Goal: Task Accomplishment & Management: Use online tool/utility

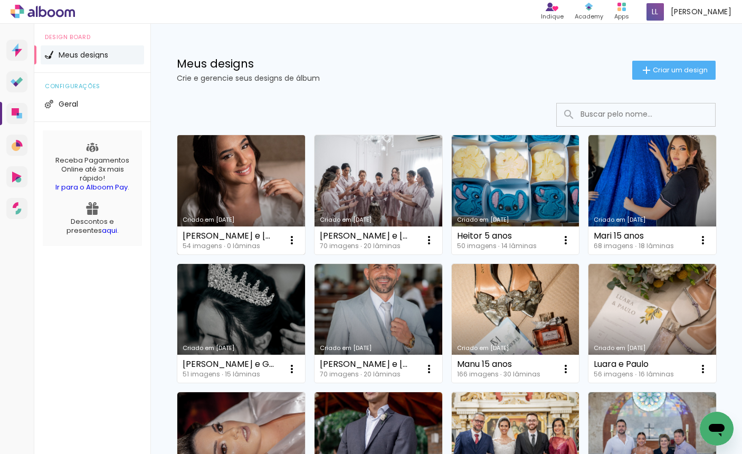
click at [216, 182] on link "Criado em [DATE]" at bounding box center [241, 194] width 128 height 119
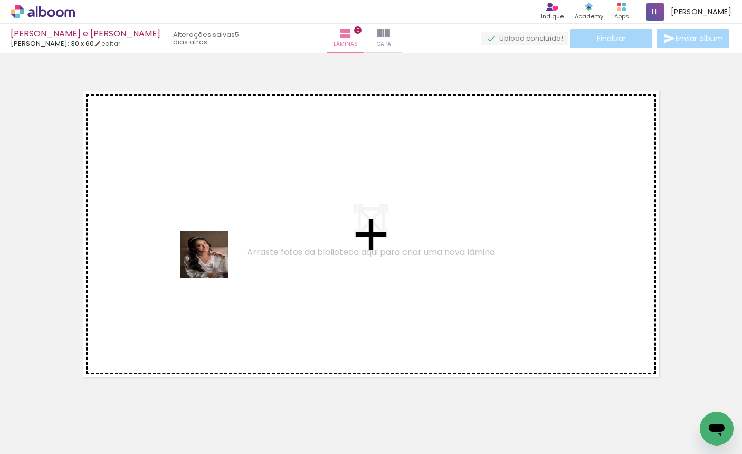
drag, startPoint x: 115, startPoint y: 421, endPoint x: 232, endPoint y: 229, distance: 224.7
click at [232, 229] on quentale-workspace at bounding box center [371, 227] width 742 height 454
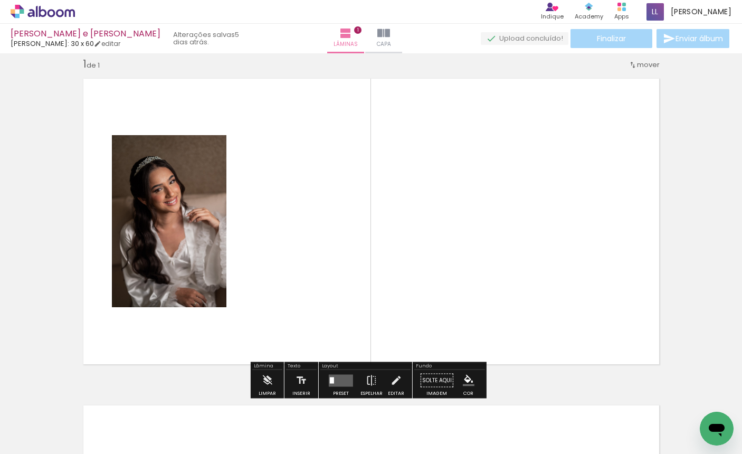
scroll to position [13, 0]
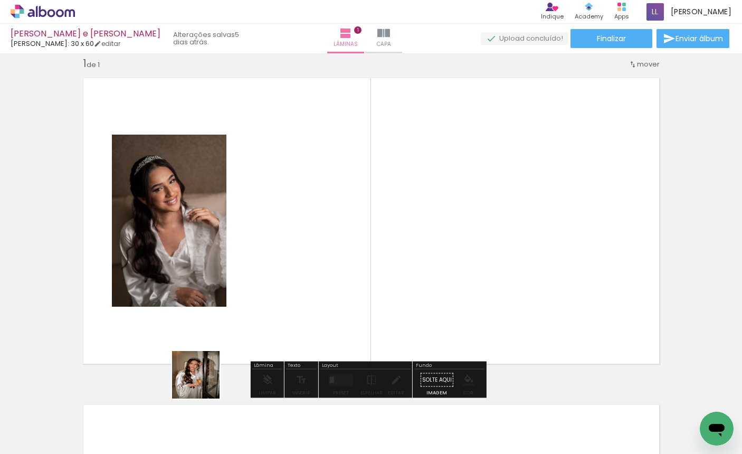
drag, startPoint x: 183, startPoint y: 413, endPoint x: 288, endPoint y: 240, distance: 202.0
click at [288, 240] on quentale-workspace at bounding box center [371, 227] width 742 height 454
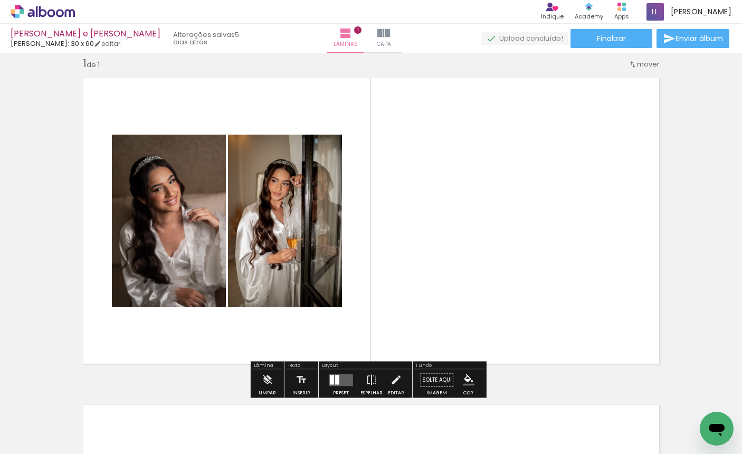
drag, startPoint x: 228, startPoint y: 426, endPoint x: 398, endPoint y: 276, distance: 226.6
click at [387, 235] on quentale-workspace at bounding box center [371, 227] width 742 height 454
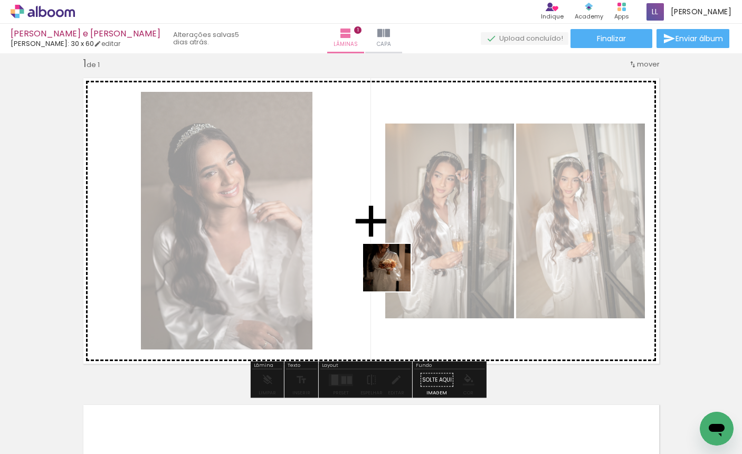
drag, startPoint x: 395, startPoint y: 275, endPoint x: 439, endPoint y: 235, distance: 59.7
click at [427, 246] on quentale-workspace at bounding box center [371, 227] width 742 height 454
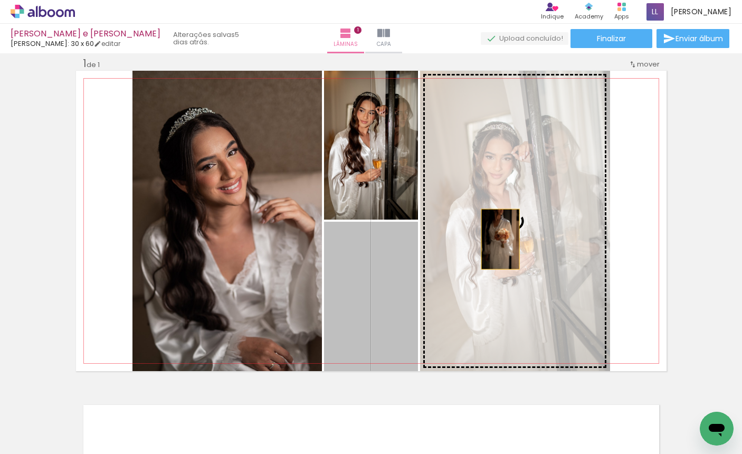
drag, startPoint x: 378, startPoint y: 304, endPoint x: 496, endPoint y: 239, distance: 134.7
click at [0, 0] on slot at bounding box center [0, 0] width 0 height 0
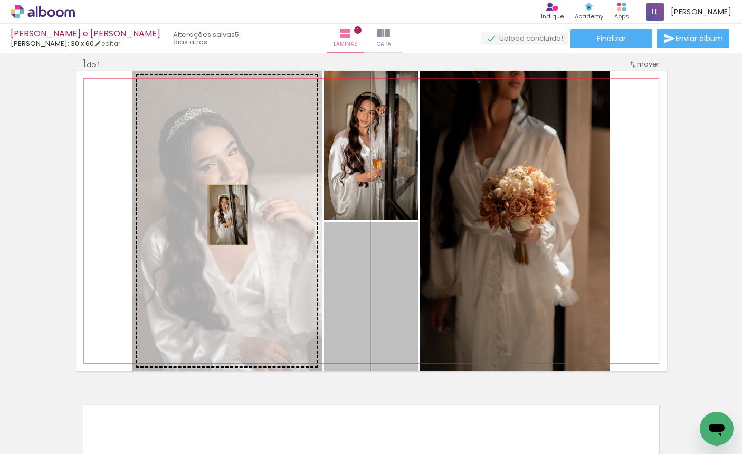
drag, startPoint x: 388, startPoint y: 269, endPoint x: 224, endPoint y: 215, distance: 172.4
click at [0, 0] on slot at bounding box center [0, 0] width 0 height 0
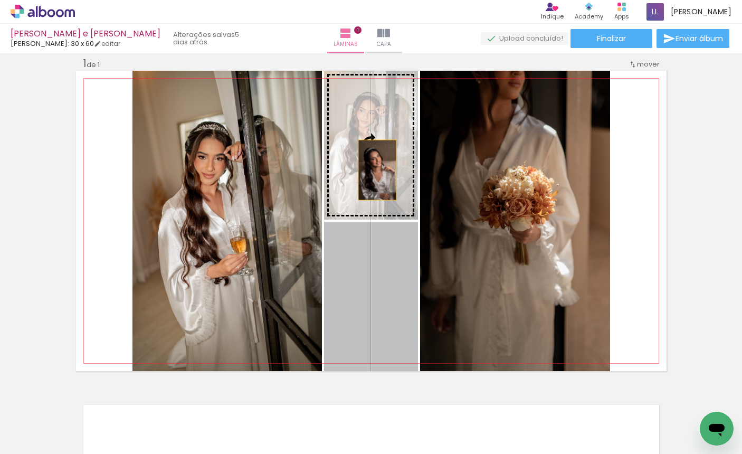
drag, startPoint x: 374, startPoint y: 273, endPoint x: 373, endPoint y: 170, distance: 103.4
click at [0, 0] on slot at bounding box center [0, 0] width 0 height 0
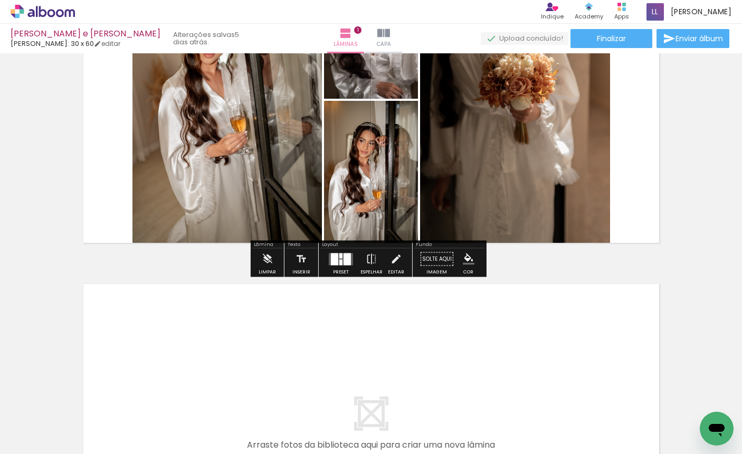
scroll to position [360, 0]
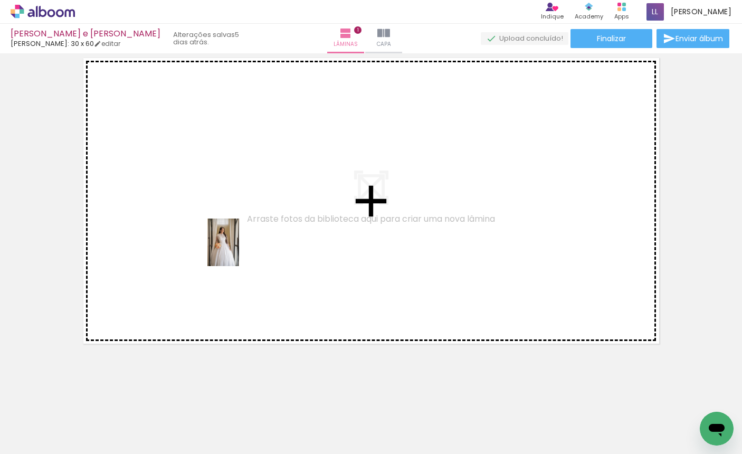
drag, startPoint x: 349, startPoint y: 423, endPoint x: 356, endPoint y: 404, distance: 20.2
click at [234, 244] on quentale-workspace at bounding box center [371, 227] width 742 height 454
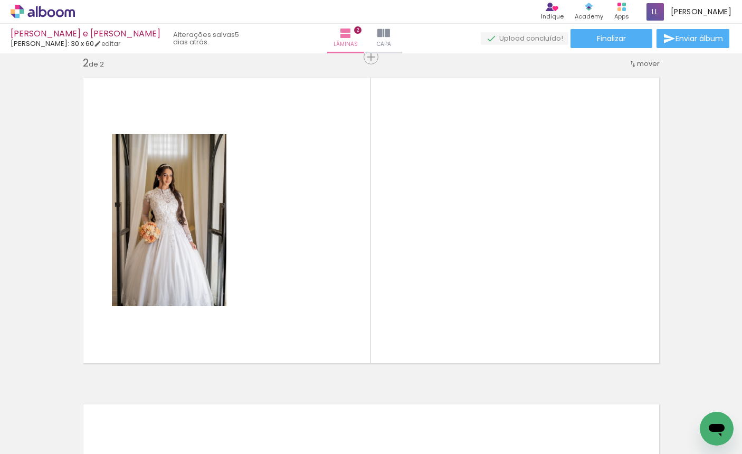
scroll to position [340, 0]
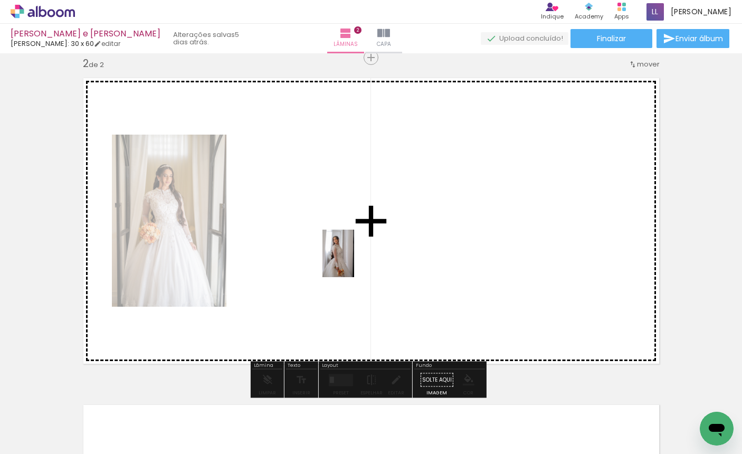
drag, startPoint x: 408, startPoint y: 429, endPoint x: 459, endPoint y: 357, distance: 88.0
click at [351, 250] on quentale-workspace at bounding box center [371, 227] width 742 height 454
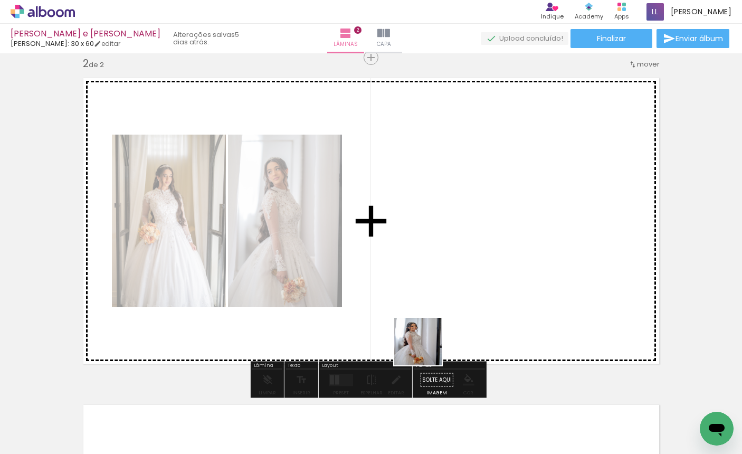
drag, startPoint x: 454, startPoint y: 399, endPoint x: 519, endPoint y: 357, distance: 77.1
click at [388, 258] on quentale-workspace at bounding box center [371, 227] width 742 height 454
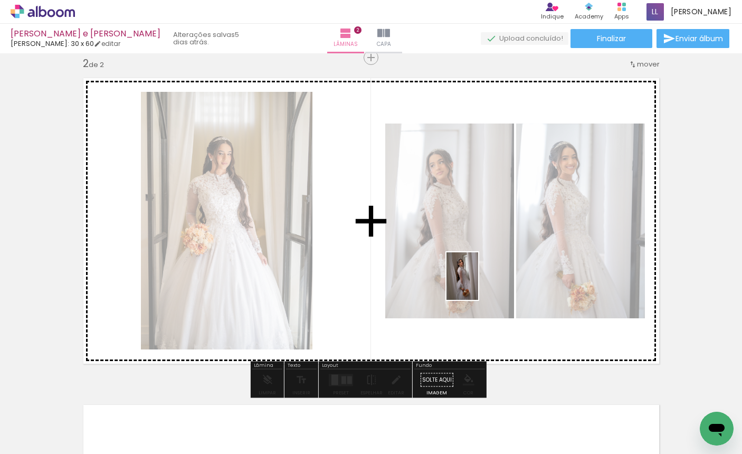
drag, startPoint x: 525, startPoint y: 422, endPoint x: 478, endPoint y: 284, distance: 145.4
click at [478, 284] on quentale-workspace at bounding box center [371, 227] width 742 height 454
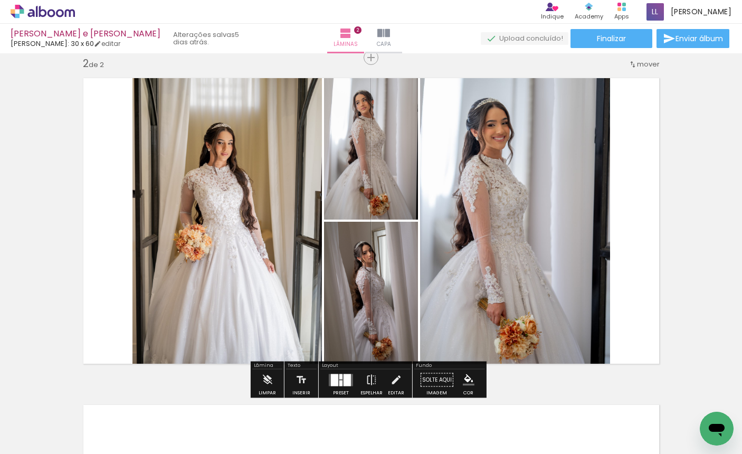
drag, startPoint x: 582, startPoint y: 399, endPoint x: 574, endPoint y: 289, distance: 110.1
click at [574, 289] on quentale-workspace at bounding box center [371, 227] width 742 height 454
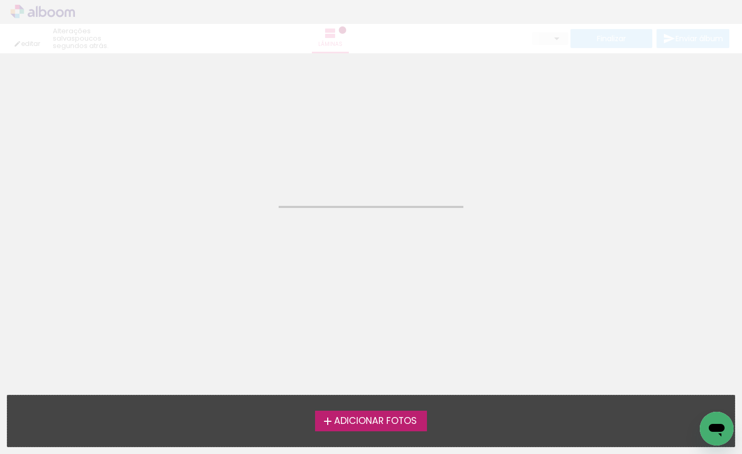
click at [31, 15] on div "editar poucos segundos atrás. Lâminas Finalizar Enviar álbum" at bounding box center [371, 26] width 742 height 53
click at [50, 12] on div "editar poucos segundos atrás. Lâminas Finalizar Enviar álbum" at bounding box center [371, 26] width 742 height 53
click at [202, 154] on neon-animatable "Confirmar Cancelar" at bounding box center [371, 106] width 742 height 107
click at [55, 6] on div "editar poucos segundos atrás. Lâminas Finalizar Enviar álbum" at bounding box center [371, 26] width 742 height 53
click at [55, 14] on div "editar poucos segundos atrás. Lâminas Finalizar Enviar álbum" at bounding box center [371, 26] width 742 height 53
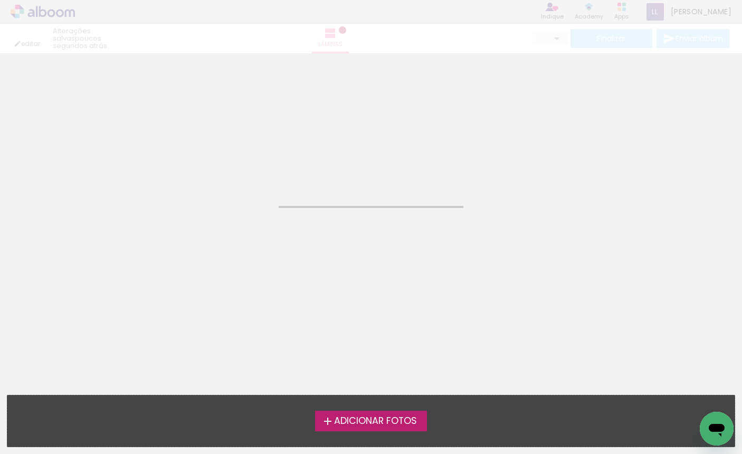
click at [649, 13] on div "editar poucos segundos atrás. Lâminas Finalizar Enviar álbum" at bounding box center [371, 26] width 742 height 53
click at [626, 13] on div "editar poucos segundos atrás. Lâminas Finalizar Enviar álbum" at bounding box center [371, 26] width 742 height 53
click at [358, 430] on label "Adicionar Fotos" at bounding box center [371, 421] width 112 height 20
click at [0, 0] on input "file" at bounding box center [0, 0] width 0 height 0
click at [686, 11] on div "editar poucos segundos atrás. Lâminas Finalizar Enviar álbum" at bounding box center [371, 26] width 742 height 53
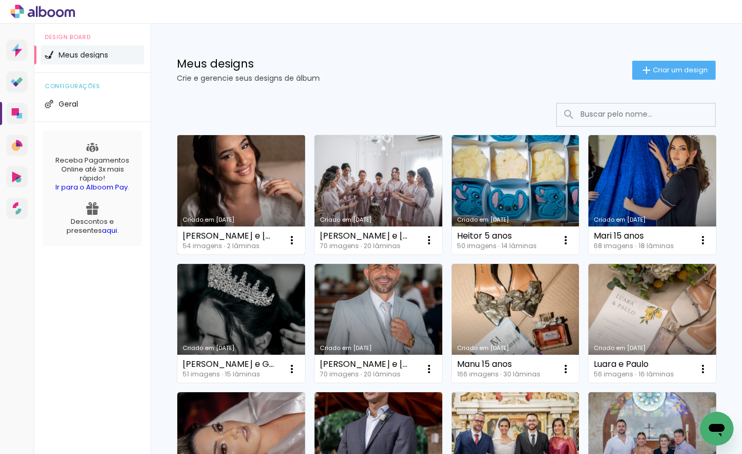
click at [238, 184] on link "Criado em [DATE]" at bounding box center [241, 194] width 128 height 119
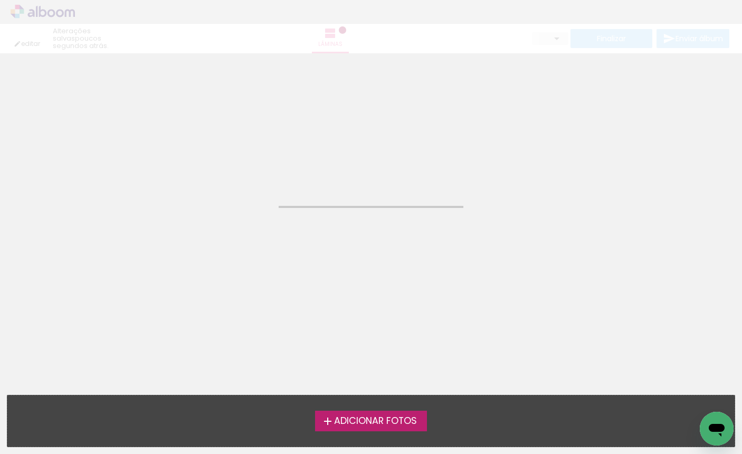
click at [491, 253] on neon-animated-pages "Confirmar Cancelar" at bounding box center [371, 253] width 742 height 401
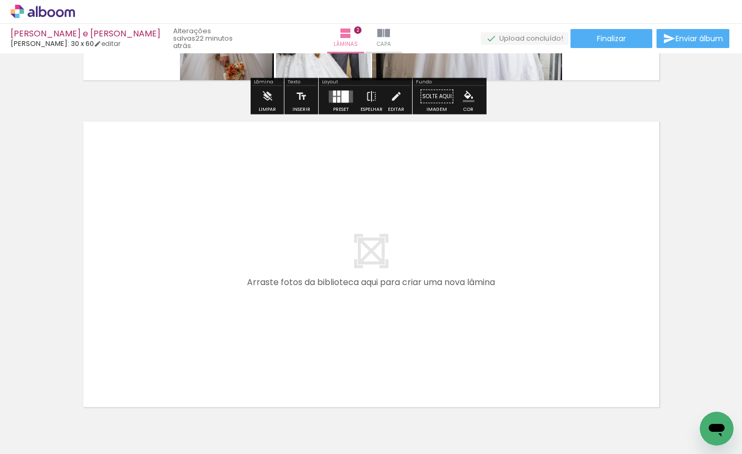
scroll to position [621, 0]
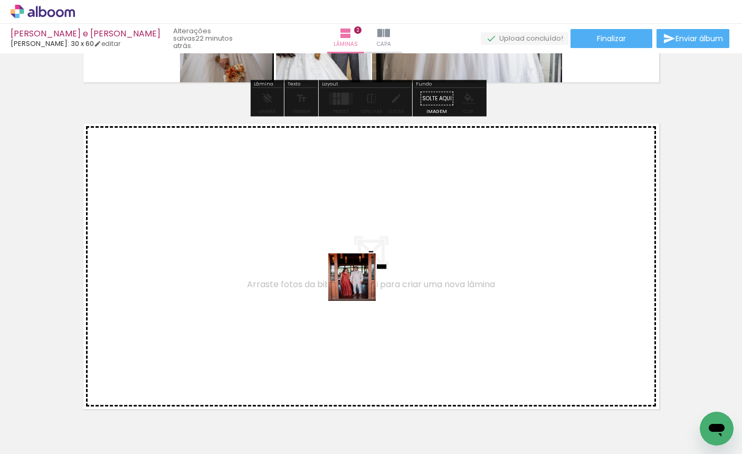
drag, startPoint x: 637, startPoint y: 419, endPoint x: 340, endPoint y: 271, distance: 331.6
click at [340, 271] on quentale-workspace at bounding box center [371, 227] width 742 height 454
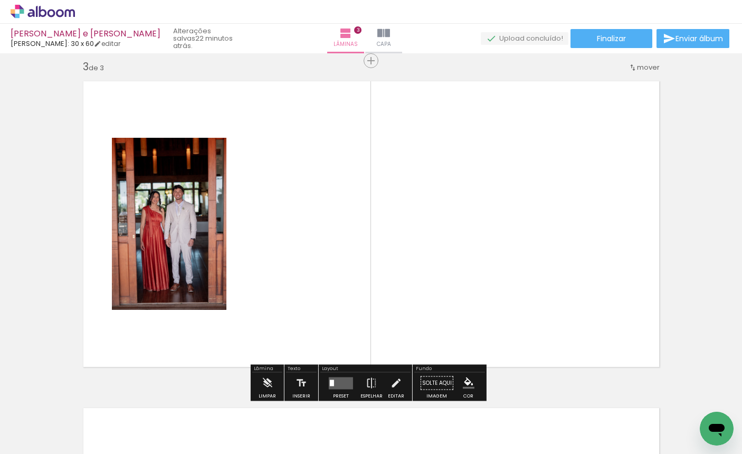
scroll to position [667, 0]
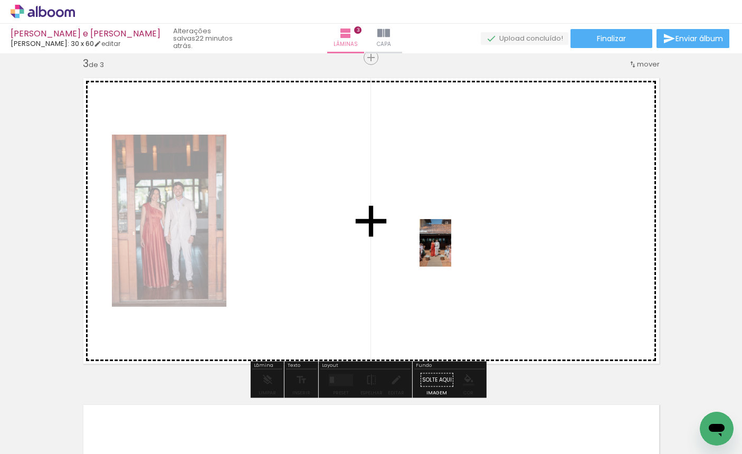
drag, startPoint x: 692, startPoint y: 405, endPoint x: 478, endPoint y: 313, distance: 233.1
click at [446, 246] on quentale-workspace at bounding box center [371, 227] width 742 height 454
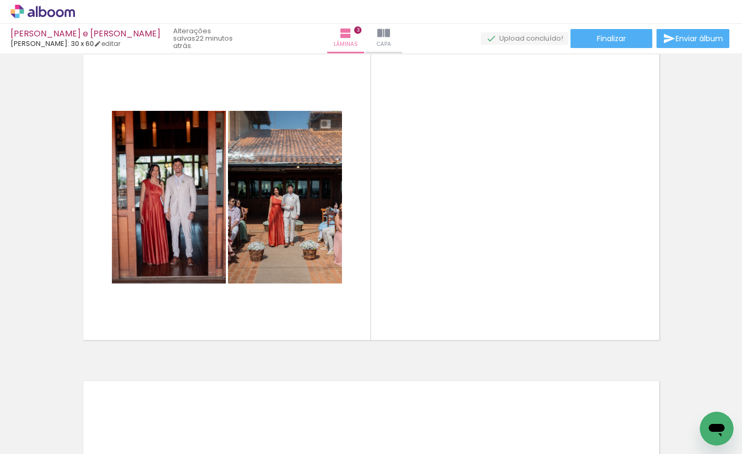
scroll to position [0, 632]
drag, startPoint x: 236, startPoint y: 451, endPoint x: 337, endPoint y: 448, distance: 100.8
click at [87, 445] on iron-horizontal-list at bounding box center [75, 421] width 21 height 66
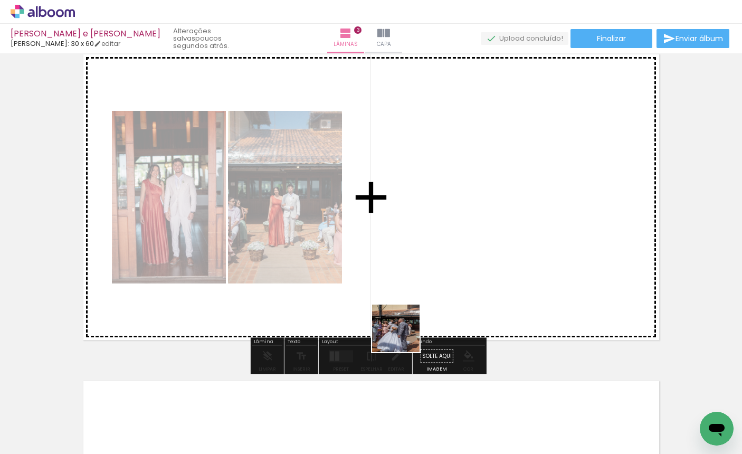
drag, startPoint x: 291, startPoint y: 432, endPoint x: 498, endPoint y: 258, distance: 270.0
click at [498, 258] on quentale-workspace at bounding box center [371, 227] width 742 height 454
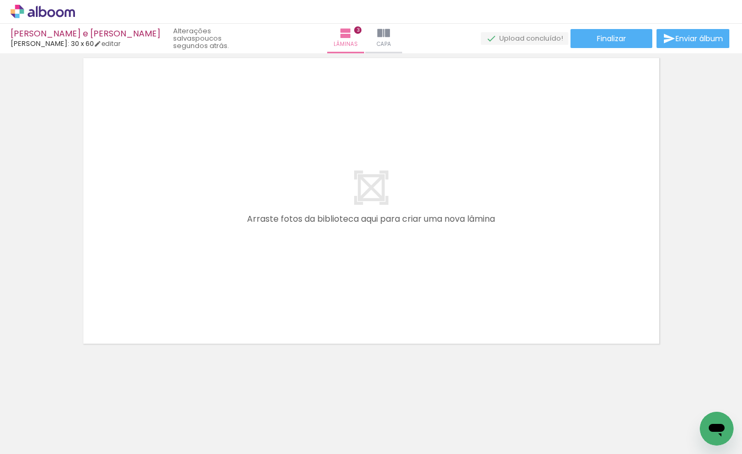
scroll to position [662, 0]
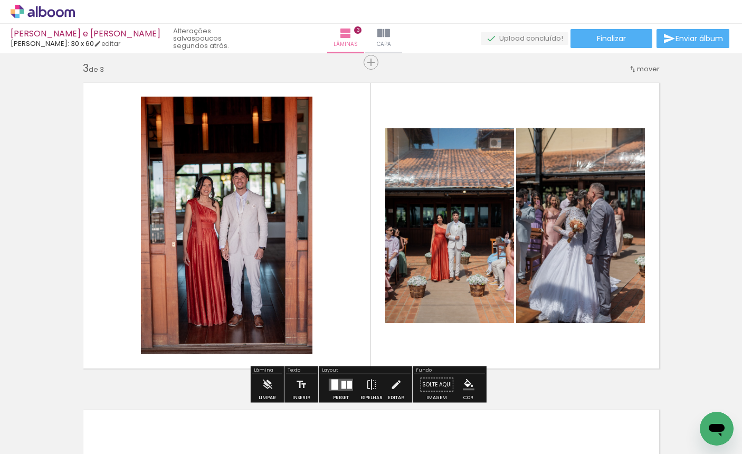
click at [335, 376] on div at bounding box center [341, 384] width 28 height 21
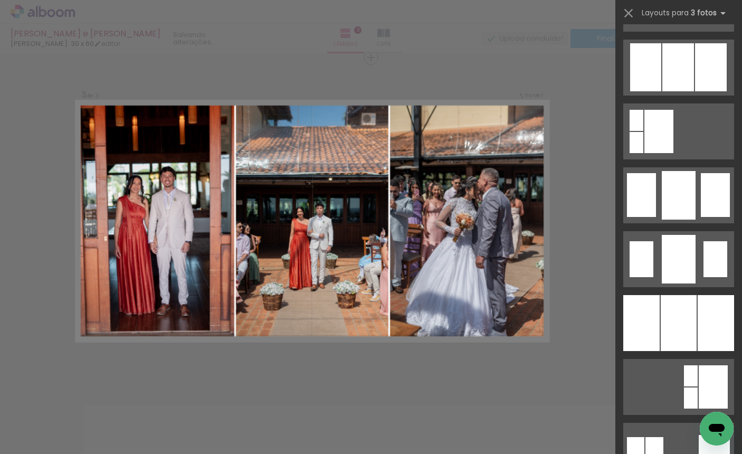
scroll to position [799, 0]
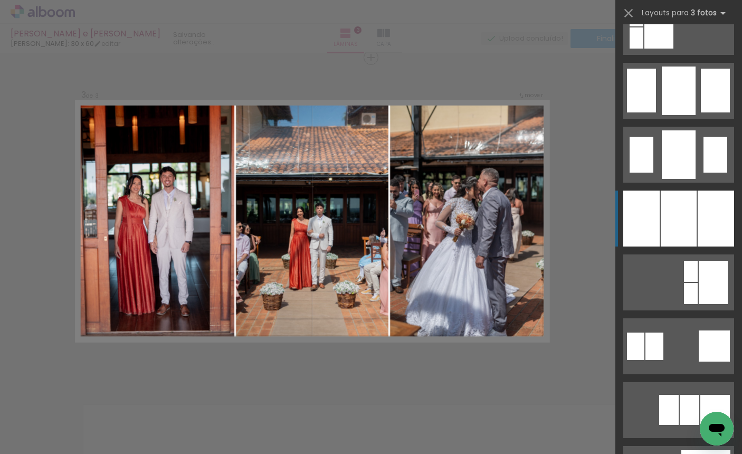
click at [675, 208] on div at bounding box center [679, 219] width 36 height 56
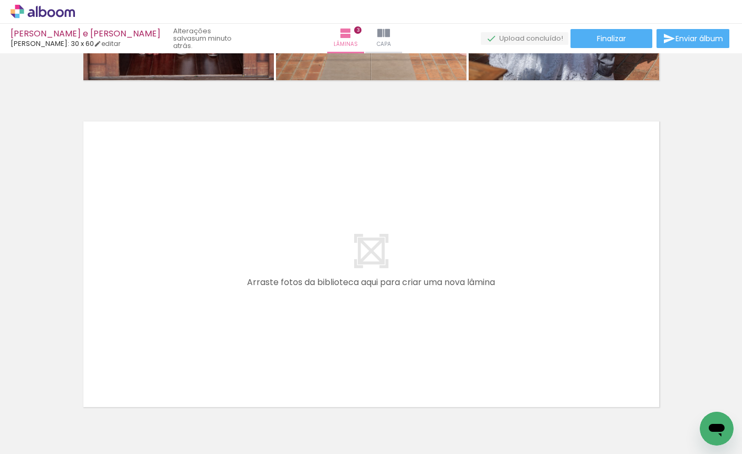
scroll to position [974, 0]
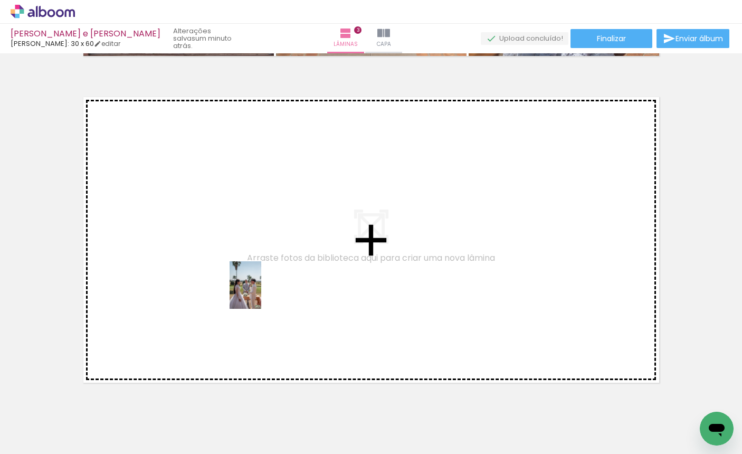
drag, startPoint x: 362, startPoint y: 415, endPoint x: 261, endPoint y: 292, distance: 159.7
click at [261, 292] on quentale-workspace at bounding box center [371, 227] width 742 height 454
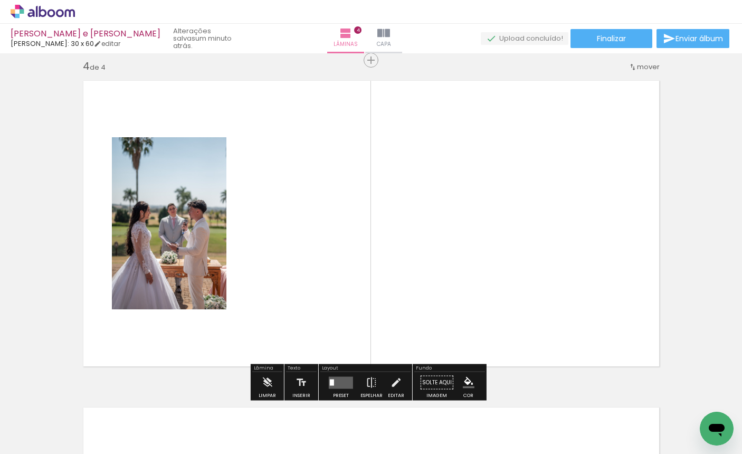
scroll to position [993, 0]
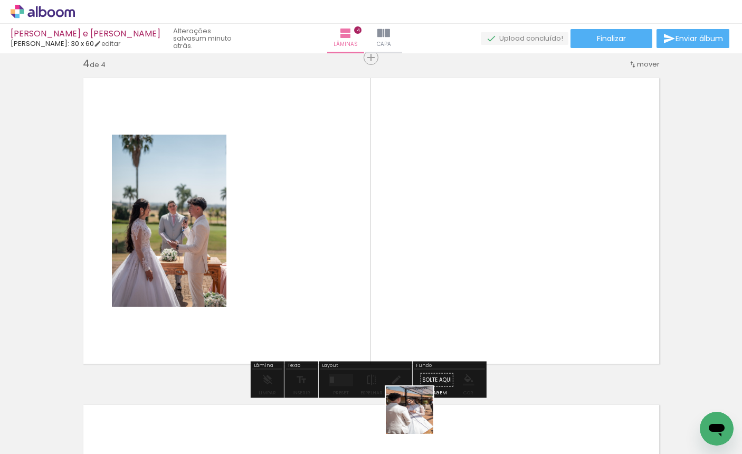
drag, startPoint x: 417, startPoint y: 426, endPoint x: 382, endPoint y: 287, distance: 143.7
click at [382, 287] on quentale-workspace at bounding box center [371, 227] width 742 height 454
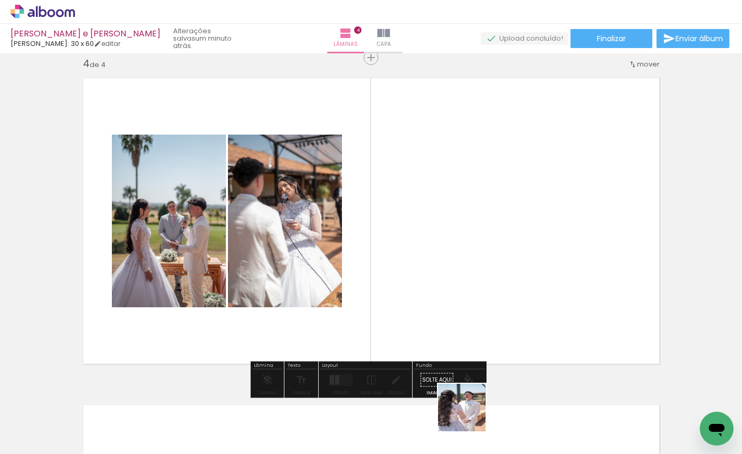
drag, startPoint x: 470, startPoint y: 415, endPoint x: 465, endPoint y: 319, distance: 96.1
click at [465, 319] on quentale-workspace at bounding box center [371, 227] width 742 height 454
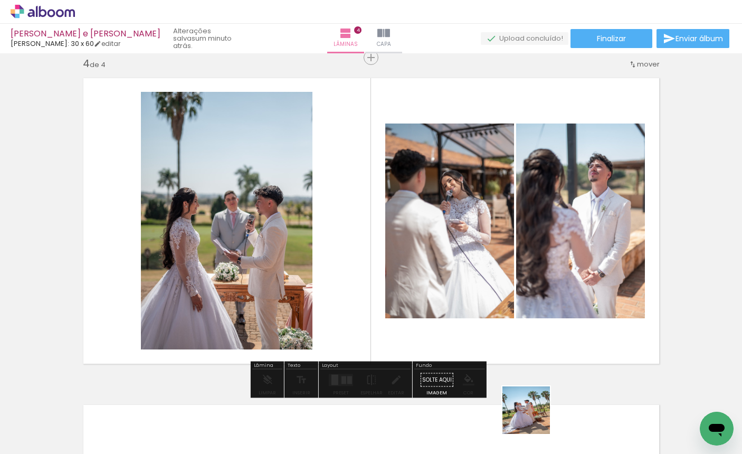
drag, startPoint x: 533, startPoint y: 422, endPoint x: 503, endPoint y: 317, distance: 108.7
click at [503, 317] on quentale-workspace at bounding box center [371, 227] width 742 height 454
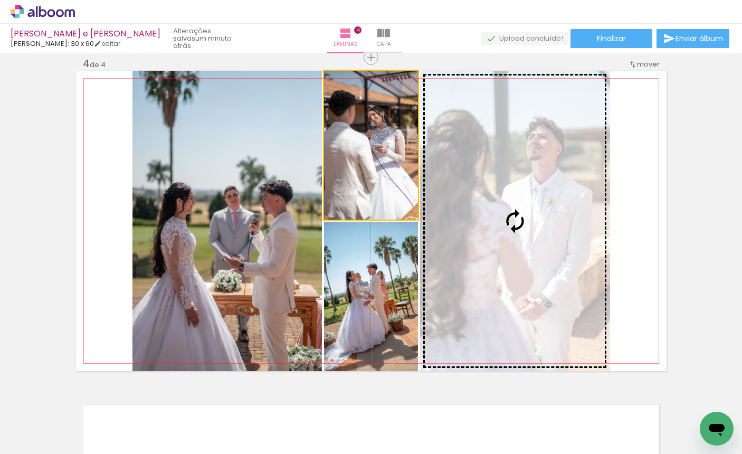
drag, startPoint x: 375, startPoint y: 144, endPoint x: 501, endPoint y: 177, distance: 130.4
click at [0, 0] on slot at bounding box center [0, 0] width 0 height 0
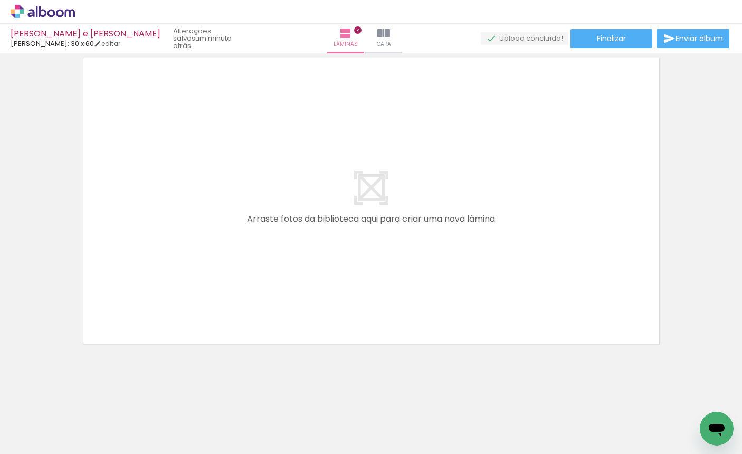
scroll to position [0, 617]
drag, startPoint x: 292, startPoint y: 451, endPoint x: 343, endPoint y: 453, distance: 50.7
click at [87, 453] on iron-horizontal-list at bounding box center [75, 421] width 21 height 66
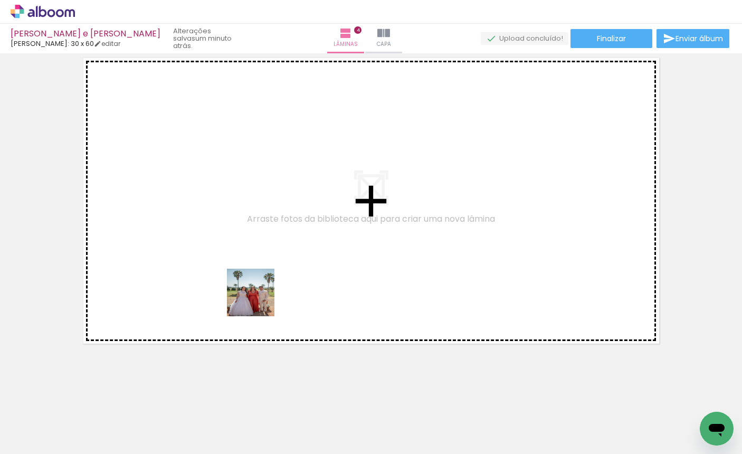
drag, startPoint x: 435, startPoint y: 427, endPoint x: 252, endPoint y: 295, distance: 225.3
click at [252, 295] on quentale-workspace at bounding box center [371, 227] width 742 height 454
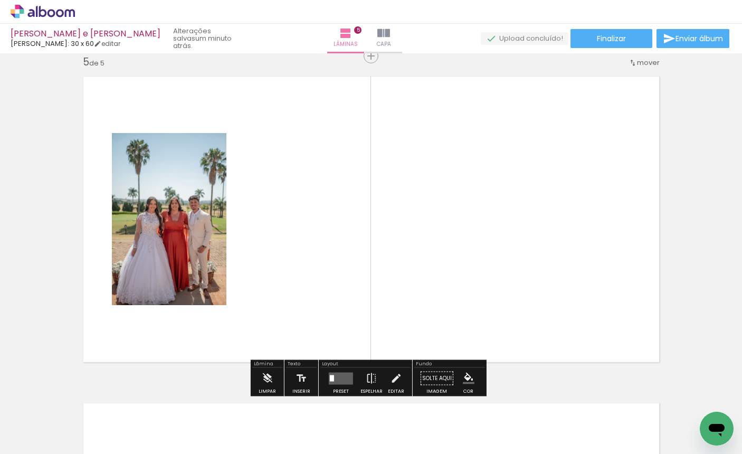
scroll to position [1320, 0]
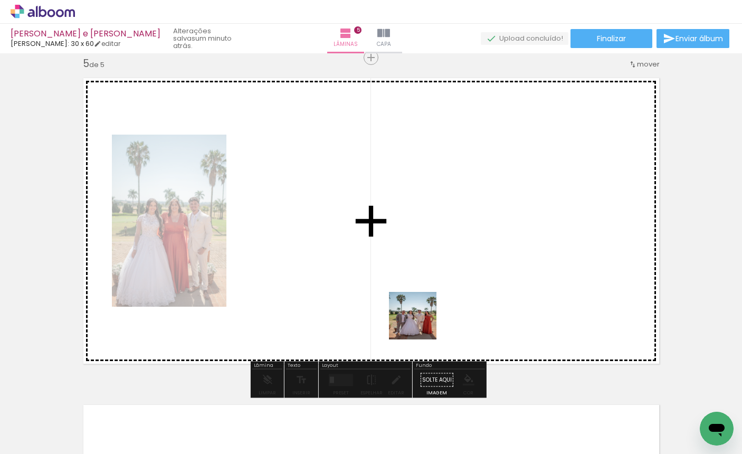
drag, startPoint x: 421, startPoint y: 323, endPoint x: 371, endPoint y: 285, distance: 62.5
click at [371, 285] on quentale-workspace at bounding box center [371, 227] width 742 height 454
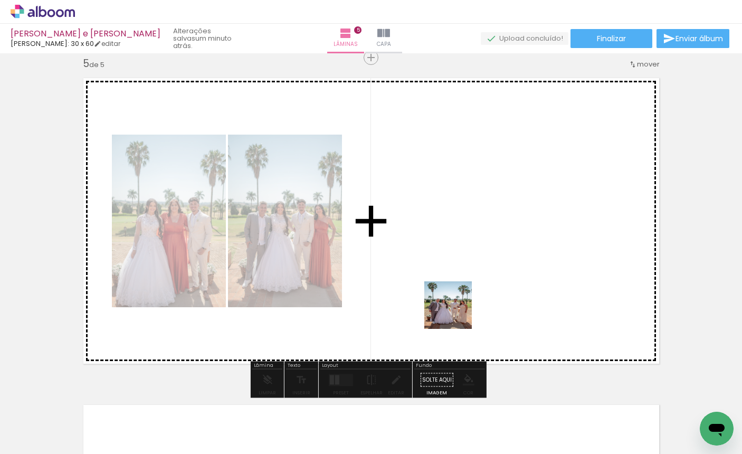
drag, startPoint x: 534, startPoint y: 385, endPoint x: 404, endPoint y: 260, distance: 180.6
click at [367, 220] on quentale-workspace at bounding box center [371, 227] width 742 height 454
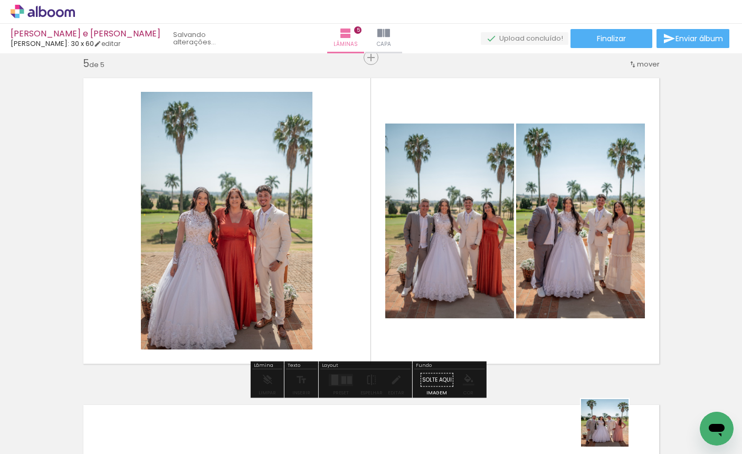
drag, startPoint x: 613, startPoint y: 431, endPoint x: 533, endPoint y: 266, distance: 182.4
click at [533, 266] on quentale-workspace at bounding box center [371, 227] width 742 height 454
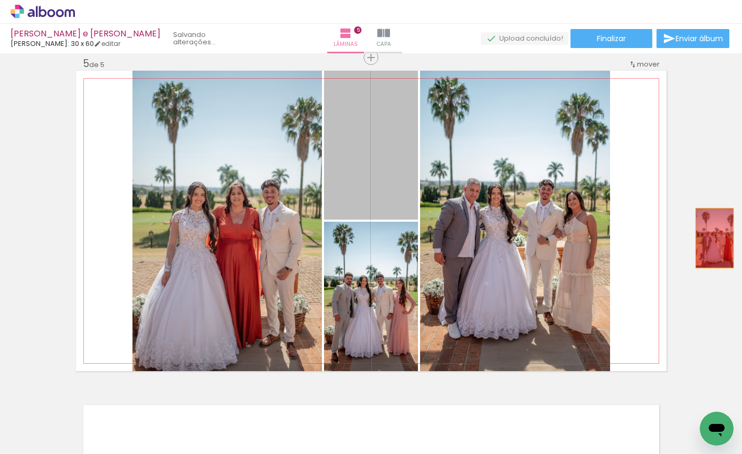
drag, startPoint x: 429, startPoint y: 194, endPoint x: 710, endPoint y: 238, distance: 284.7
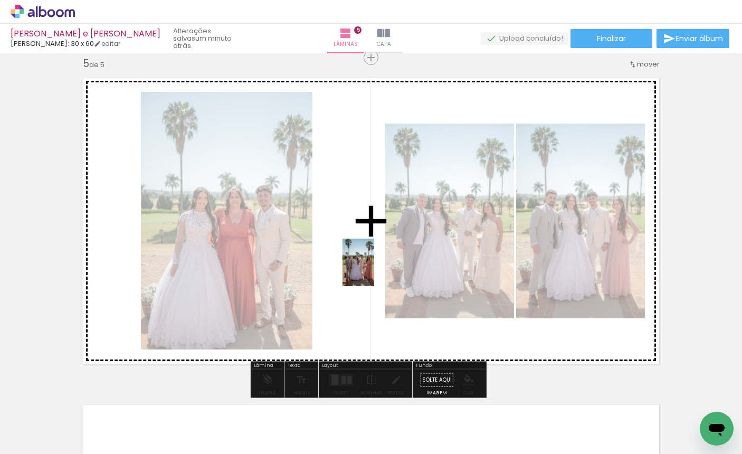
drag, startPoint x: 586, startPoint y: 384, endPoint x: 369, endPoint y: 269, distance: 244.8
click at [369, 269] on quentale-workspace at bounding box center [371, 227] width 742 height 454
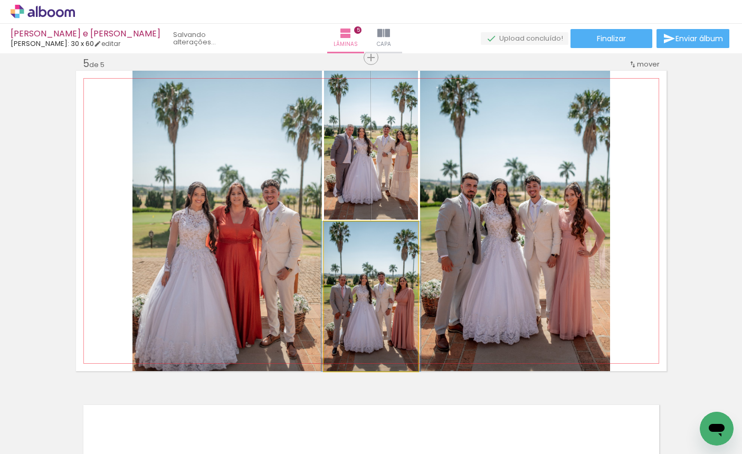
click at [369, 269] on quentale-photo at bounding box center [371, 296] width 94 height 149
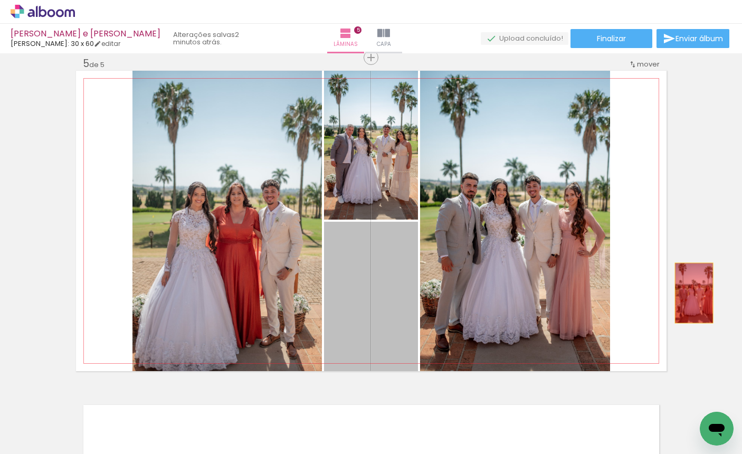
drag, startPoint x: 388, startPoint y: 308, endPoint x: 681, endPoint y: 295, distance: 293.2
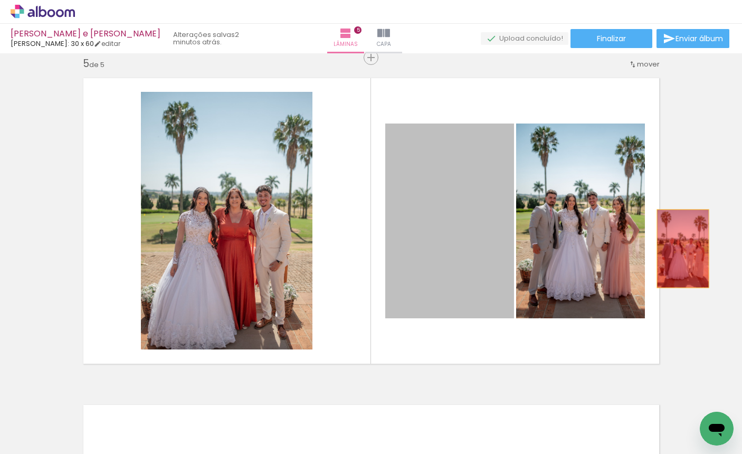
drag, startPoint x: 455, startPoint y: 255, endPoint x: 679, endPoint y: 249, distance: 223.3
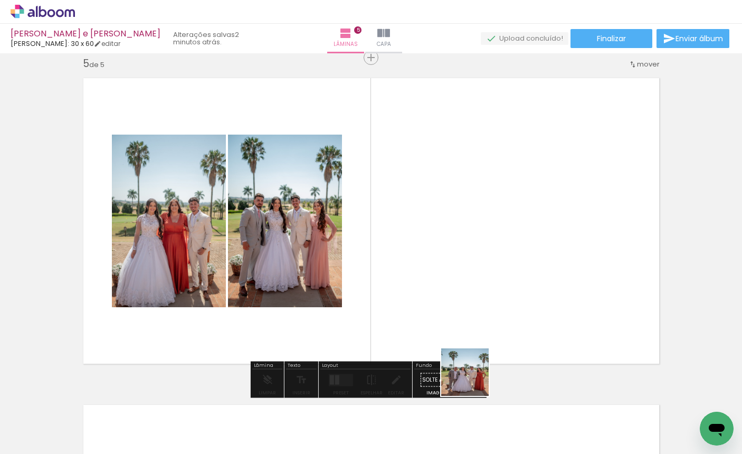
drag, startPoint x: 497, startPoint y: 426, endPoint x: 465, endPoint y: 277, distance: 153.1
click at [465, 277] on quentale-workspace at bounding box center [371, 227] width 742 height 454
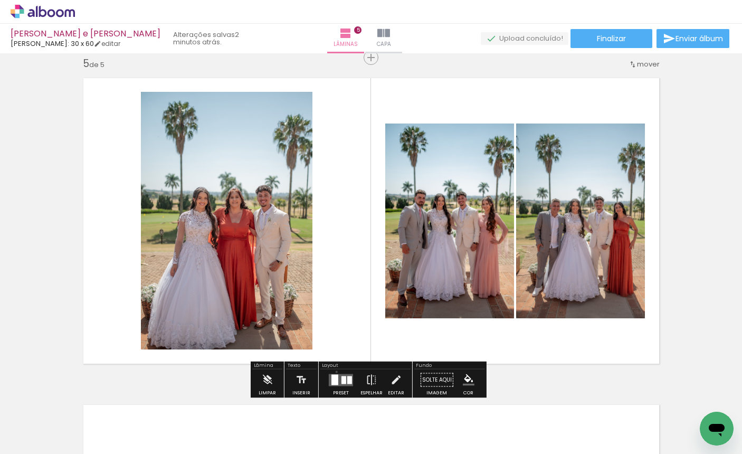
click at [334, 372] on div at bounding box center [341, 379] width 28 height 21
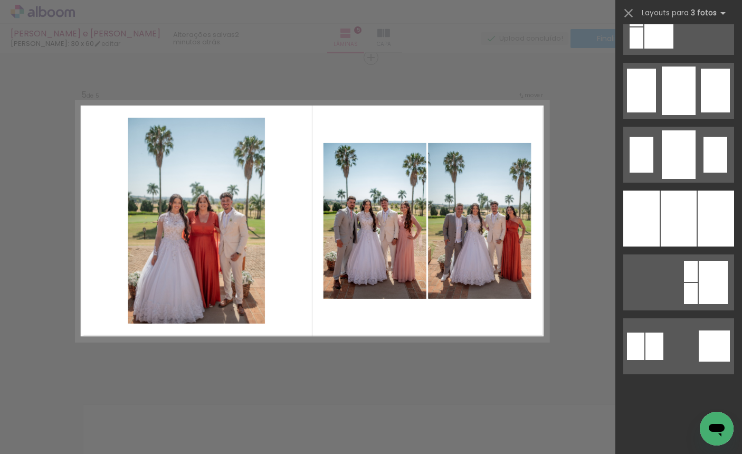
scroll to position [0, 0]
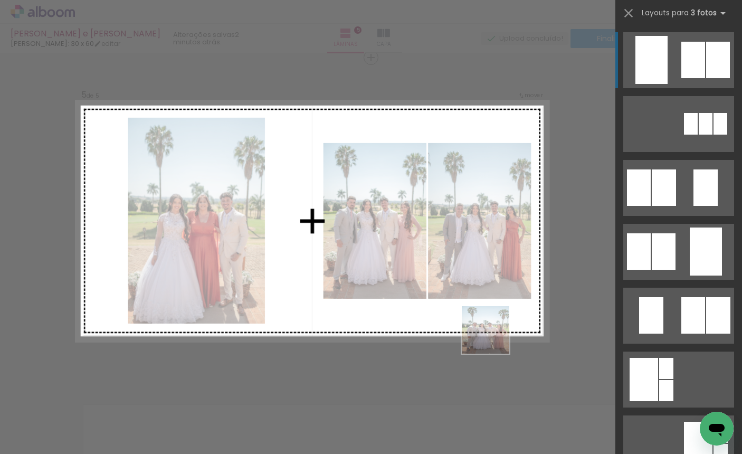
drag, startPoint x: 603, startPoint y: 429, endPoint x: 418, endPoint y: 260, distance: 249.9
click at [418, 260] on quentale-workspace at bounding box center [371, 227] width 742 height 454
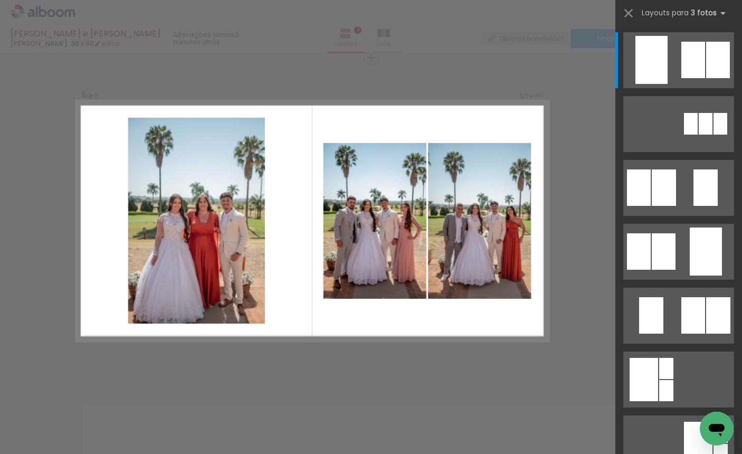
scroll to position [0, 682]
drag, startPoint x: 335, startPoint y: 451, endPoint x: 362, endPoint y: 451, distance: 26.9
click at [87, 451] on iron-horizontal-list at bounding box center [75, 421] width 21 height 66
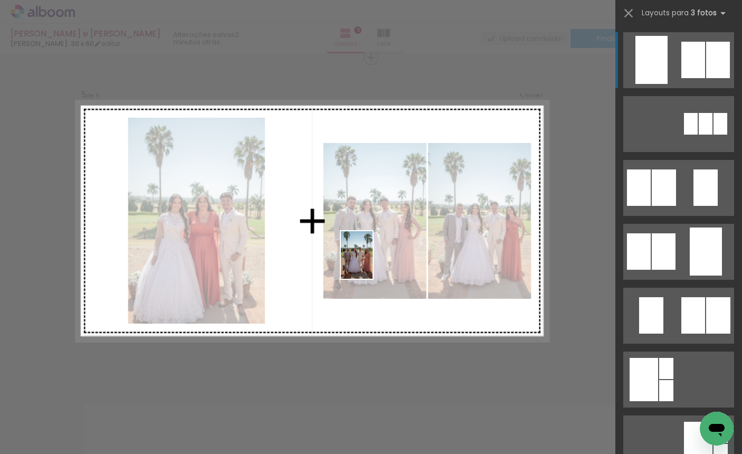
drag, startPoint x: 604, startPoint y: 423, endPoint x: 355, endPoint y: 242, distance: 307.9
click at [355, 242] on quentale-workspace at bounding box center [371, 227] width 742 height 454
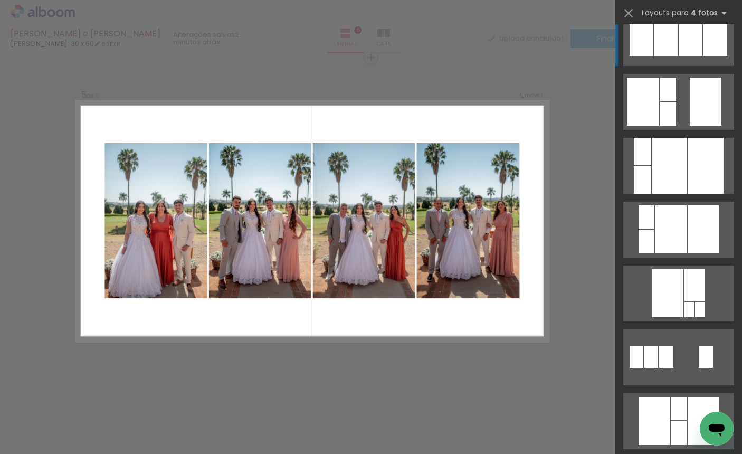
scroll to position [1336, 0]
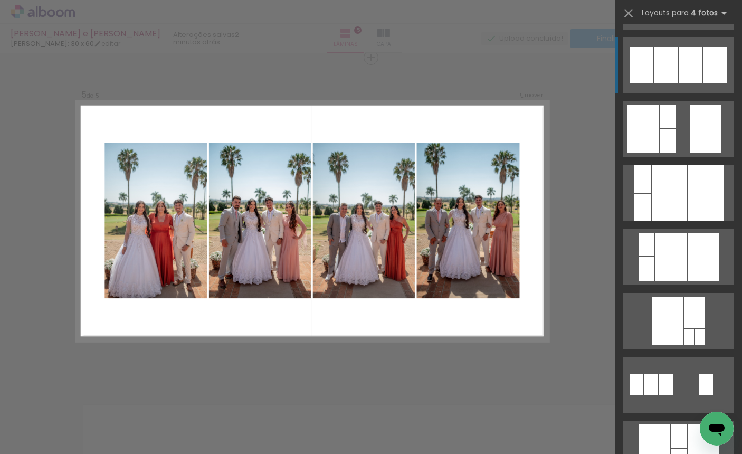
click at [654, 49] on div at bounding box center [665, 65] width 23 height 36
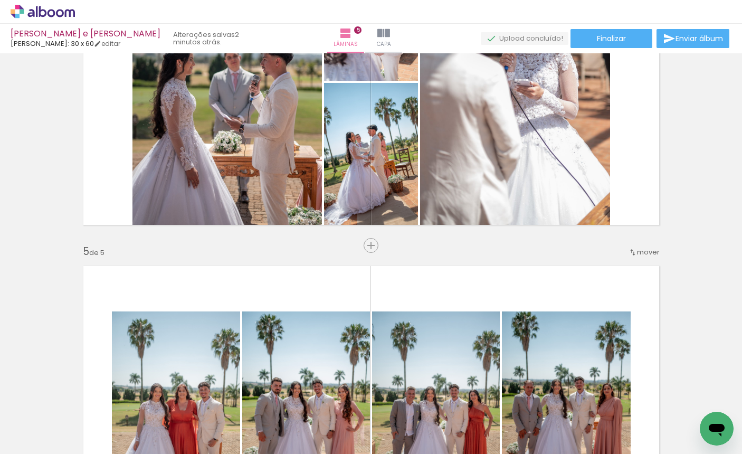
scroll to position [1579, 0]
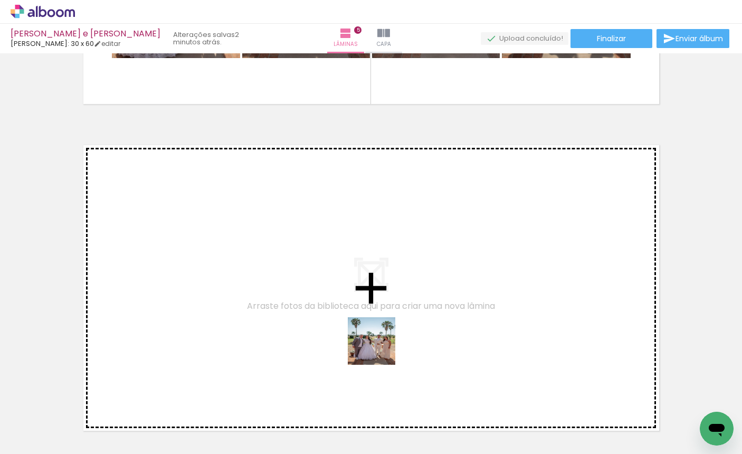
drag, startPoint x: 497, startPoint y: 426, endPoint x: 222, endPoint y: 247, distance: 328.0
click at [222, 247] on quentale-workspace at bounding box center [371, 227] width 742 height 454
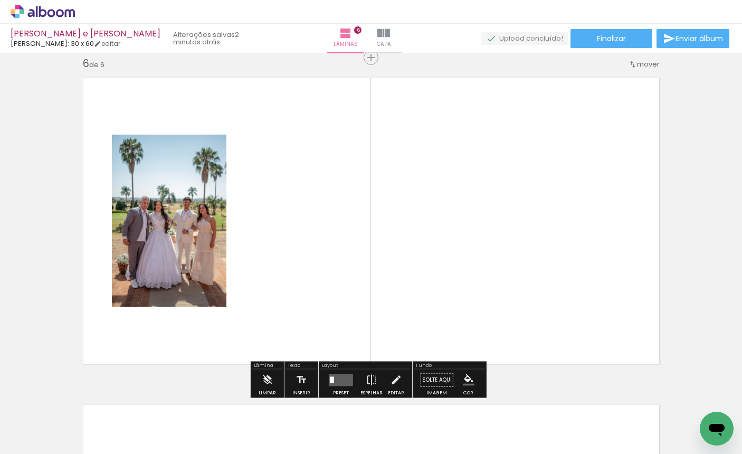
scroll to position [0, 728]
drag, startPoint x: 272, startPoint y: 448, endPoint x: 337, endPoint y: 446, distance: 65.4
click at [87, 446] on iron-horizontal-list at bounding box center [75, 421] width 21 height 66
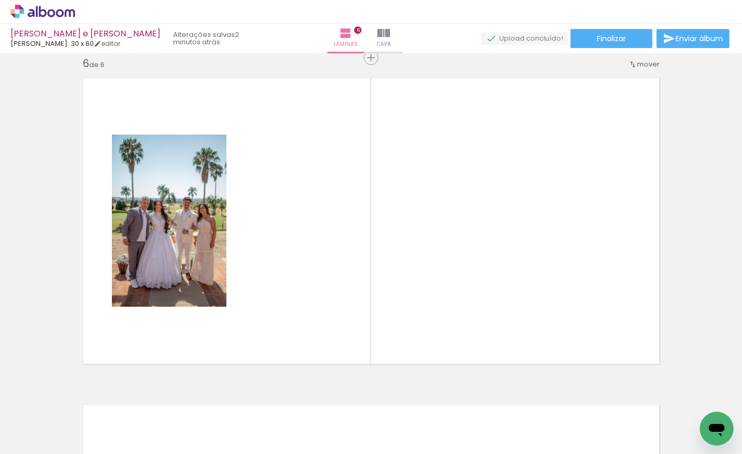
scroll to position [0, 1039]
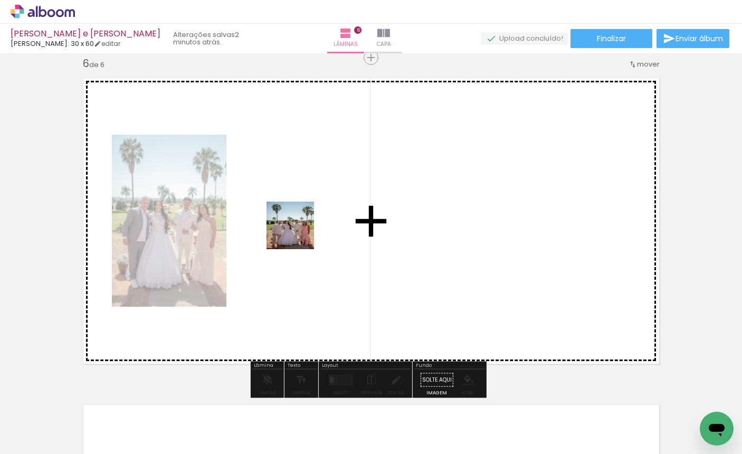
drag, startPoint x: 319, startPoint y: 422, endPoint x: 396, endPoint y: 340, distance: 112.4
click at [297, 231] on quentale-workspace at bounding box center [371, 227] width 742 height 454
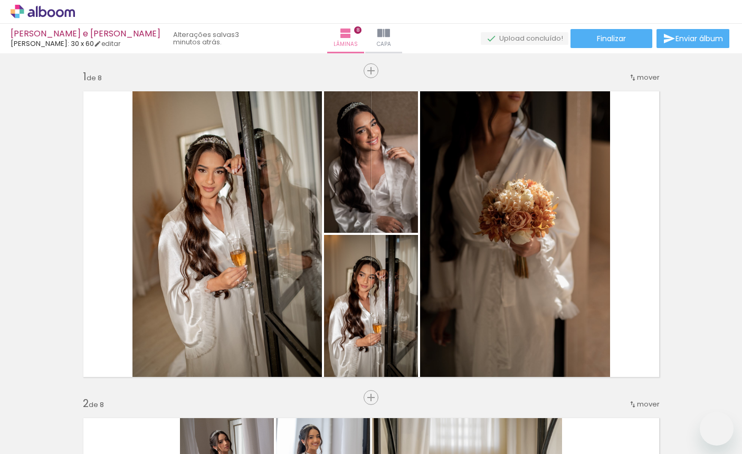
click at [480, 272] on quentale-workspace at bounding box center [371, 227] width 742 height 454
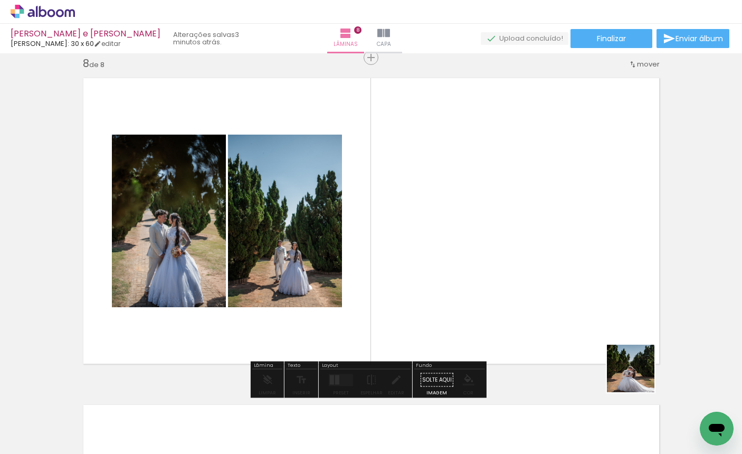
drag, startPoint x: 663, startPoint y: 413, endPoint x: 508, endPoint y: 239, distance: 232.9
click at [507, 240] on quentale-workspace at bounding box center [371, 227] width 742 height 454
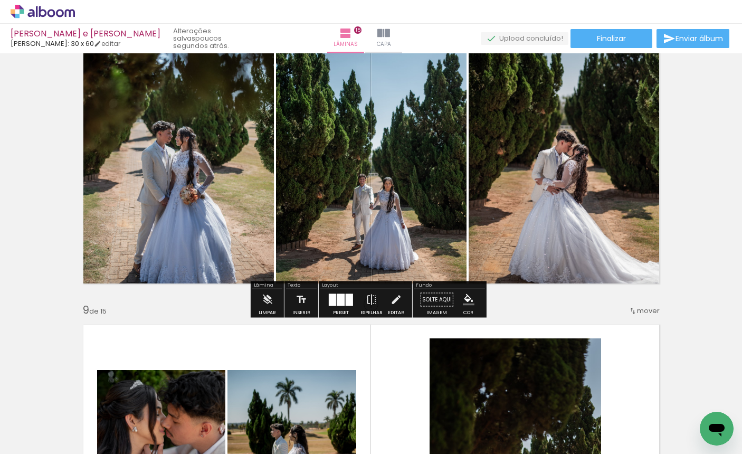
scroll to position [2382, 0]
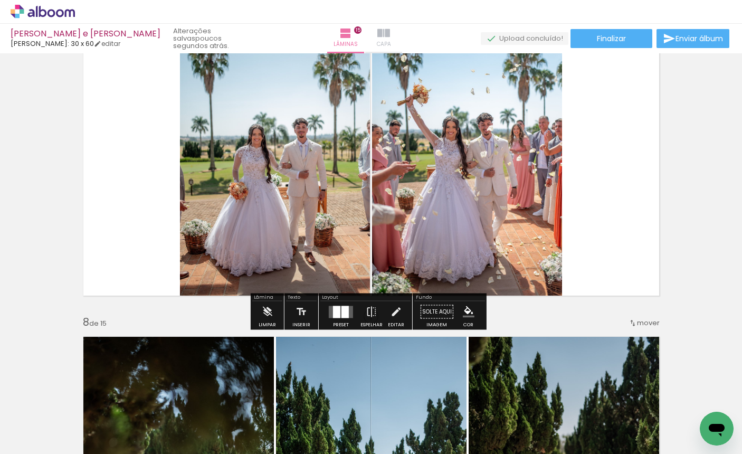
click at [382, 47] on span "Capa" at bounding box center [384, 44] width 14 height 9
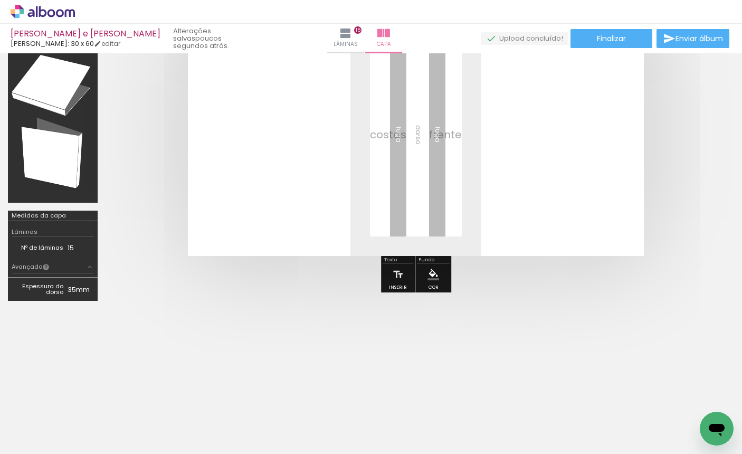
scroll to position [0, 1440]
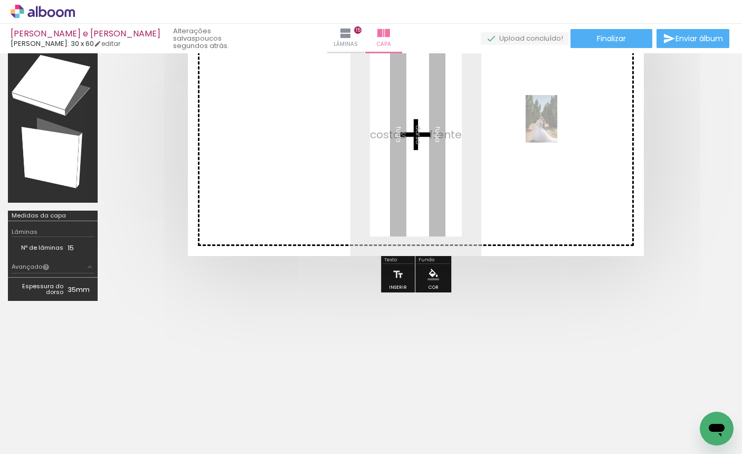
drag, startPoint x: 288, startPoint y: 405, endPoint x: 557, endPoint y: 127, distance: 387.4
click at [557, 127] on quentale-workspace at bounding box center [371, 227] width 742 height 454
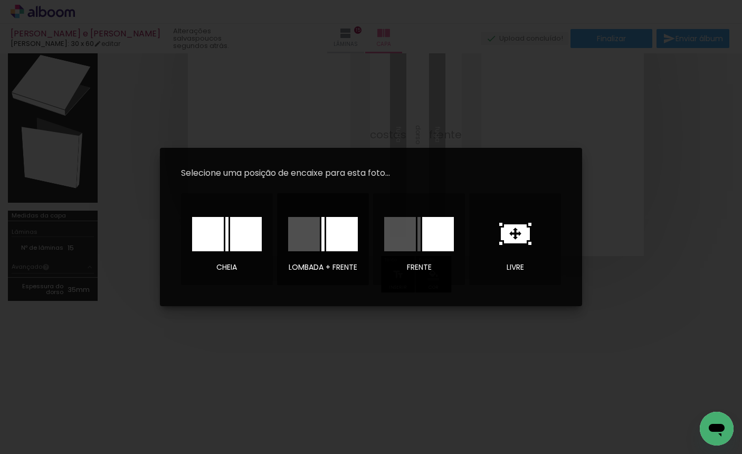
click at [332, 232] on div at bounding box center [342, 234] width 32 height 34
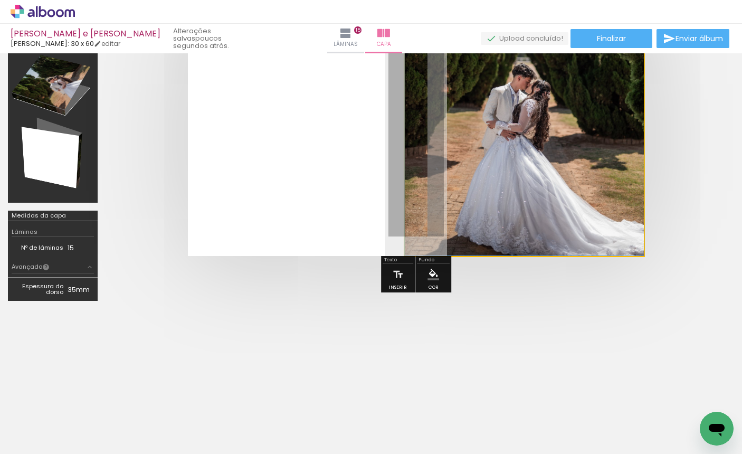
drag, startPoint x: 533, startPoint y: 194, endPoint x: 536, endPoint y: 100, distance: 94.0
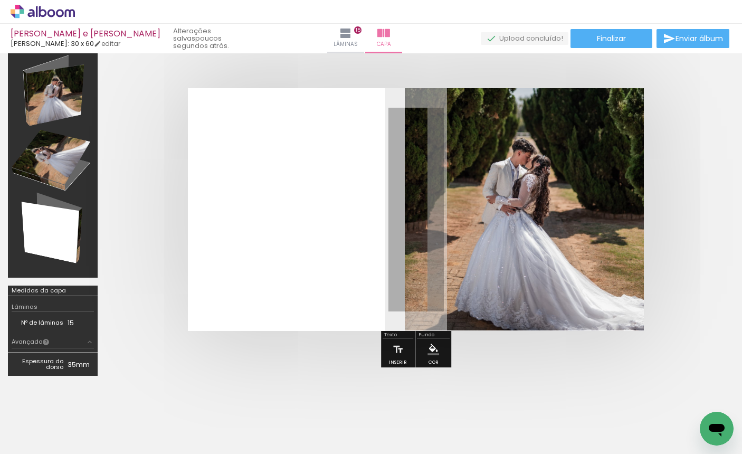
scroll to position [13, 0]
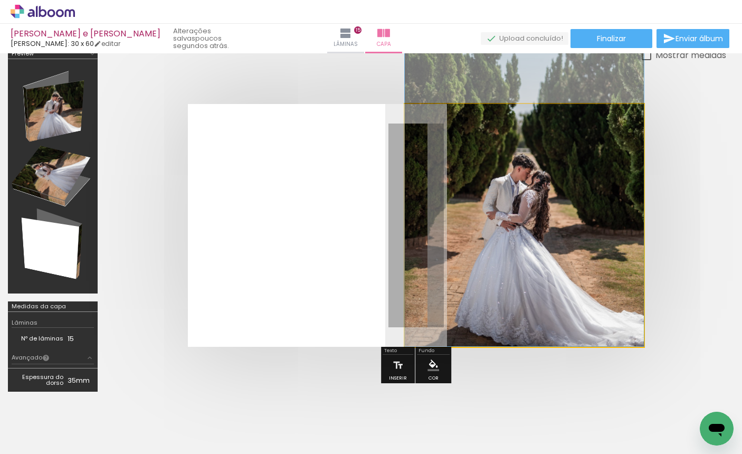
drag, startPoint x: 512, startPoint y: 246, endPoint x: 502, endPoint y: 168, distance: 78.3
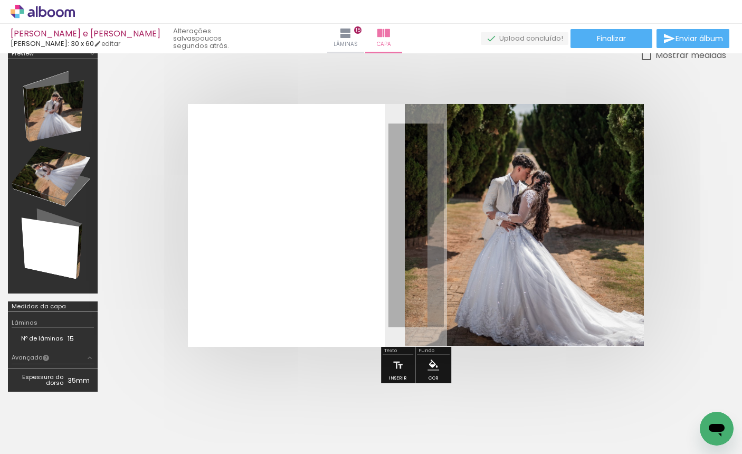
click at [719, 200] on div at bounding box center [416, 225] width 621 height 327
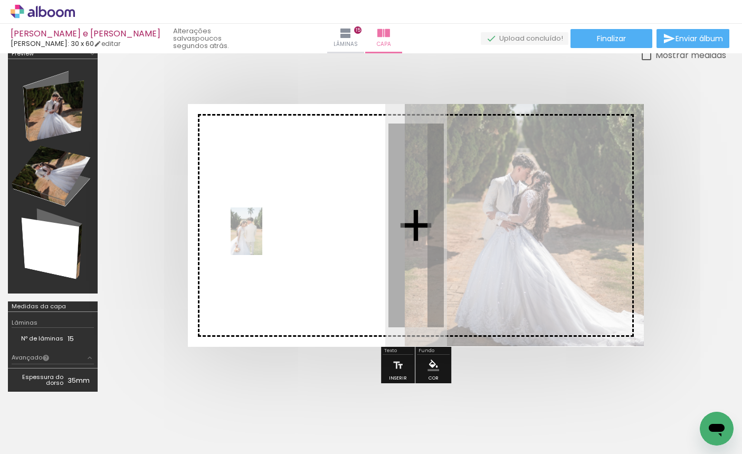
drag, startPoint x: 557, startPoint y: 424, endPoint x: 246, endPoint y: 217, distance: 373.8
click at [246, 217] on quentale-workspace at bounding box center [371, 227] width 742 height 454
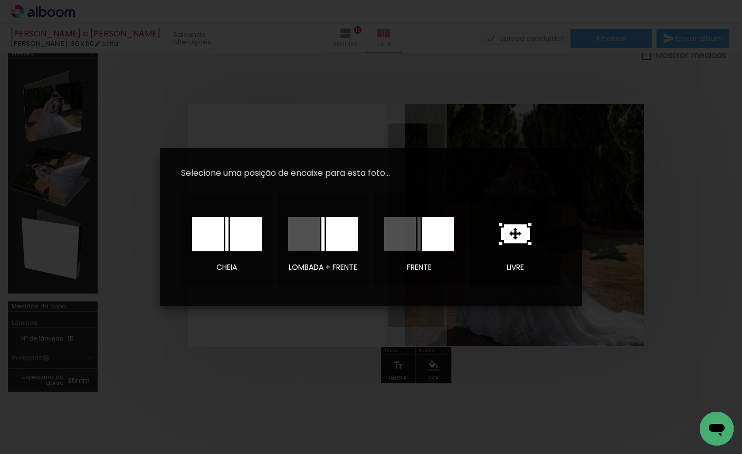
click at [522, 238] on icon at bounding box center [515, 233] width 29 height 19
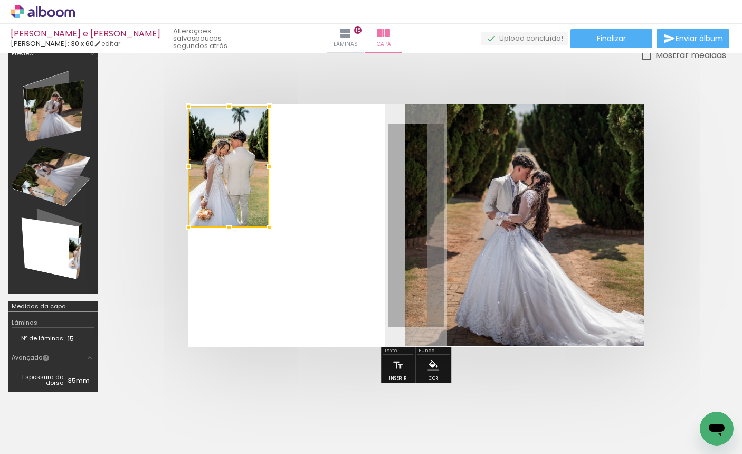
drag, startPoint x: 338, startPoint y: 251, endPoint x: 217, endPoint y: 191, distance: 135.5
click at [217, 191] on div at bounding box center [228, 166] width 81 height 121
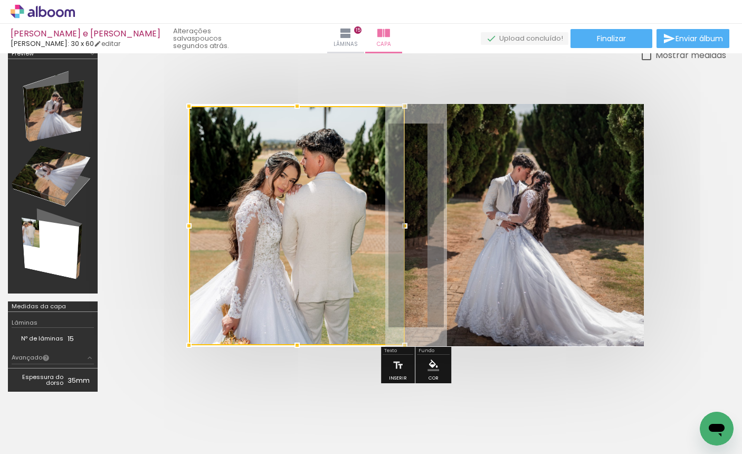
drag, startPoint x: 288, startPoint y: 254, endPoint x: 406, endPoint y: 344, distance: 148.1
click at [406, 344] on div at bounding box center [404, 345] width 21 height 21
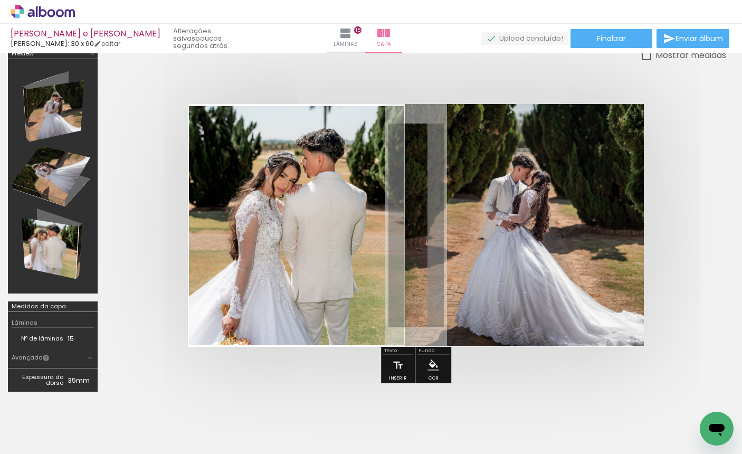
click at [415, 59] on div "Mostrar medidas" at bounding box center [416, 55] width 621 height 13
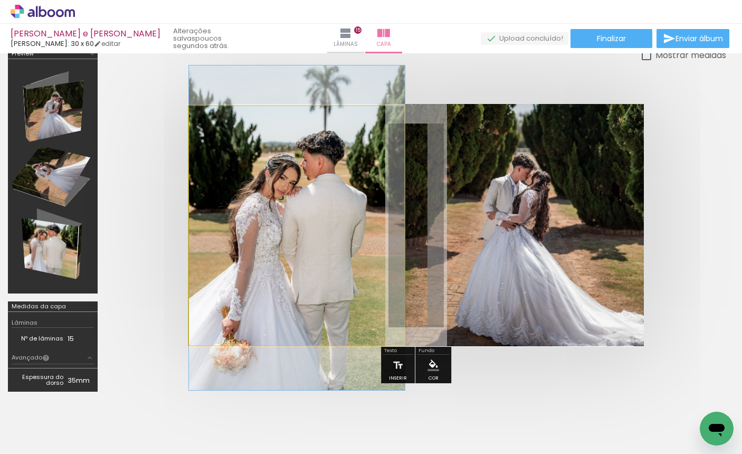
drag, startPoint x: 283, startPoint y: 210, endPoint x: 297, endPoint y: 212, distance: 13.4
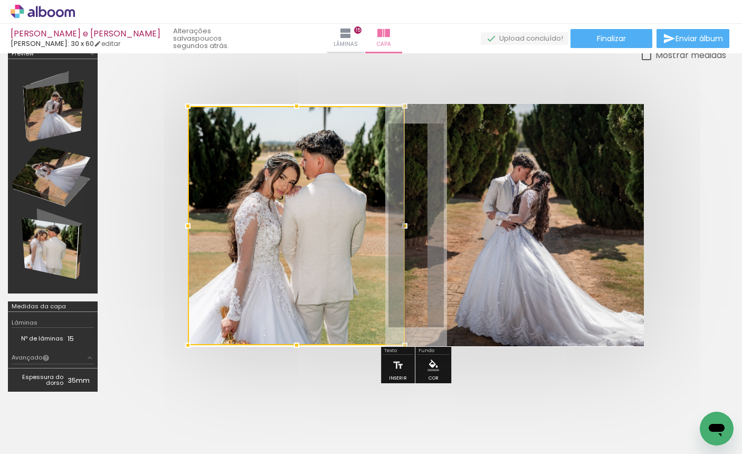
drag, startPoint x: 189, startPoint y: 224, endPoint x: 202, endPoint y: 224, distance: 13.2
click at [202, 224] on div at bounding box center [296, 225] width 217 height 239
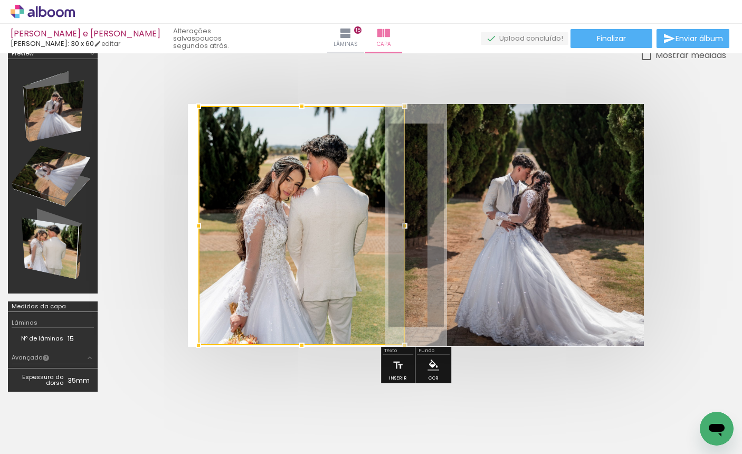
drag, startPoint x: 192, startPoint y: 226, endPoint x: 199, endPoint y: 226, distance: 7.9
click at [199, 226] on div at bounding box center [198, 225] width 21 height 21
click at [261, 362] on div at bounding box center [416, 225] width 621 height 327
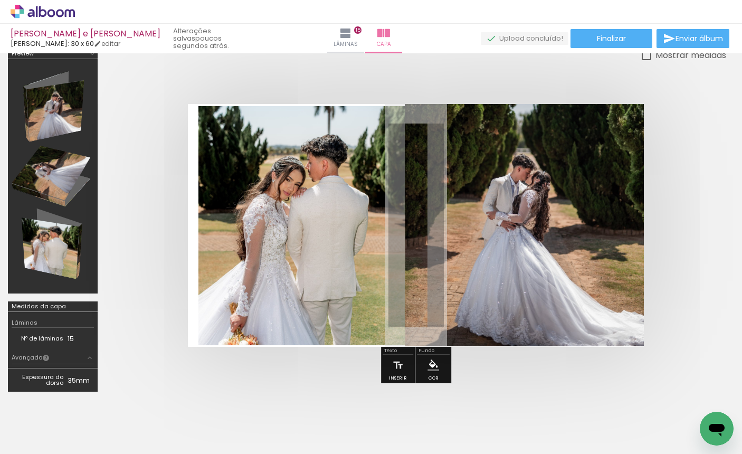
scroll to position [0, 0]
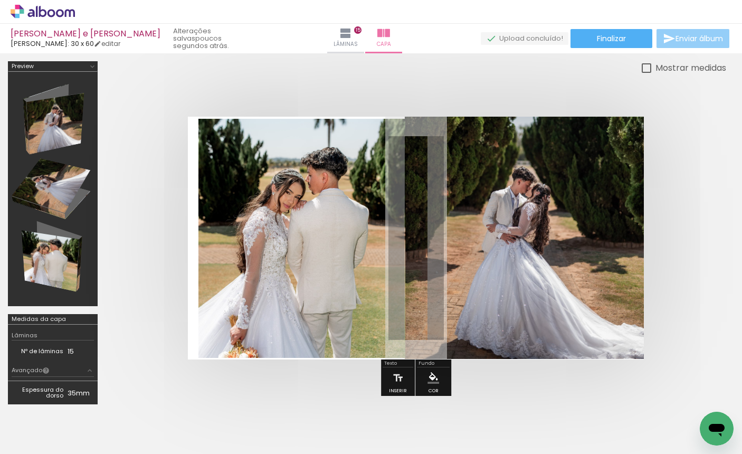
click at [693, 42] on span "Enviar álbum" at bounding box center [698, 38] width 47 height 7
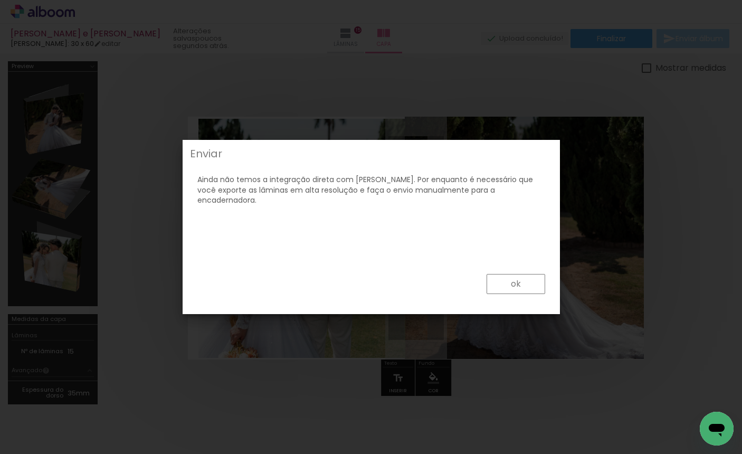
click at [532, 285] on paper-button "ok" at bounding box center [516, 284] width 59 height 20
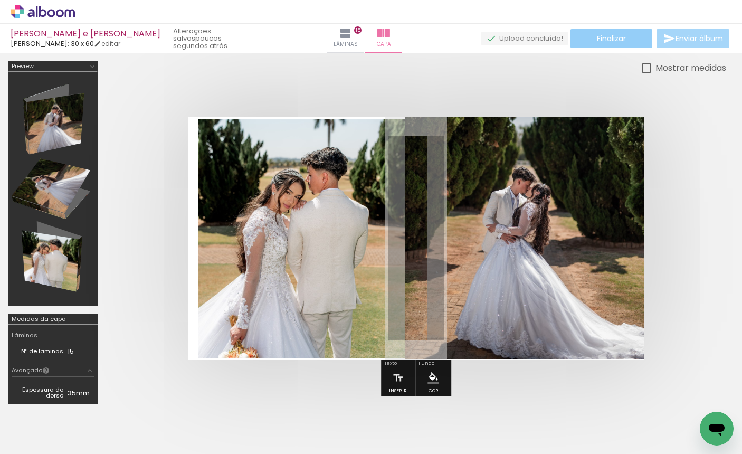
click at [616, 42] on span "Finalizar" at bounding box center [611, 38] width 29 height 7
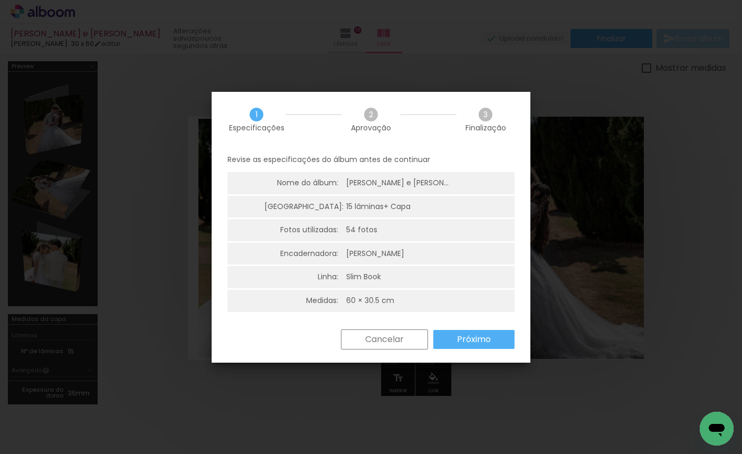
click at [0, 0] on slot "Próximo" at bounding box center [0, 0] width 0 height 0
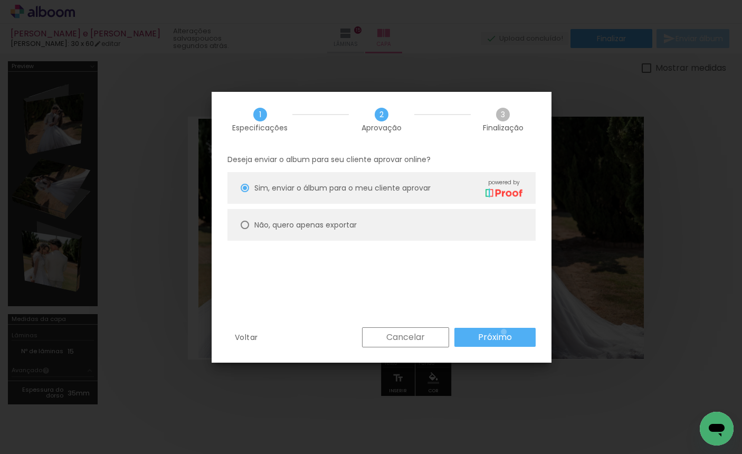
click at [0, 0] on slot "Próximo" at bounding box center [0, 0] width 0 height 0
